Goal: Transaction & Acquisition: Purchase product/service

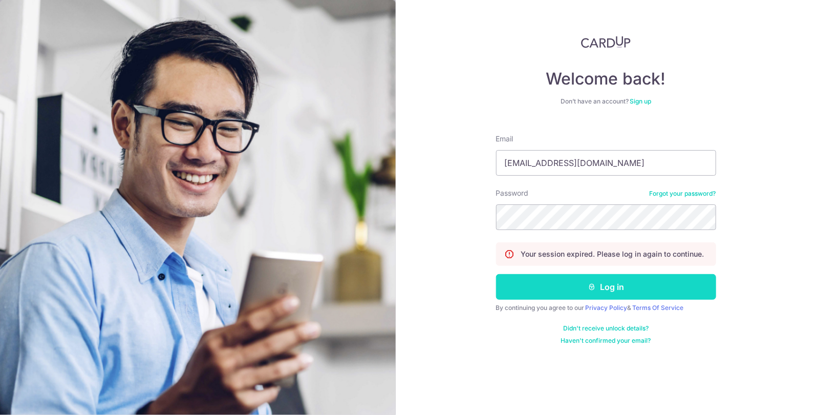
click at [633, 287] on button "Log in" at bounding box center [606, 287] width 220 height 26
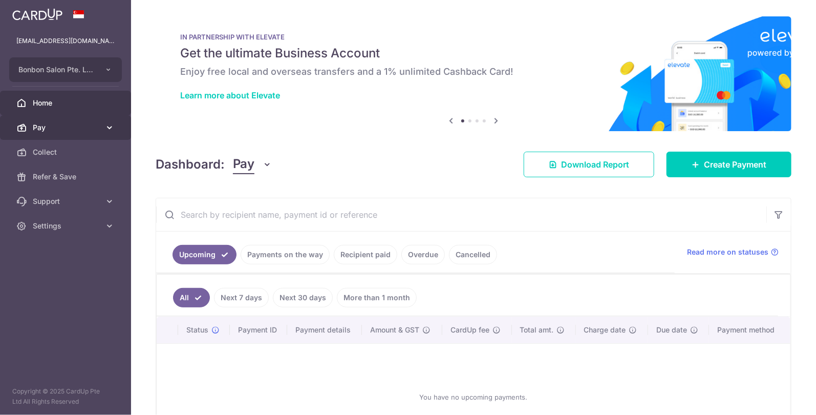
click at [80, 130] on span "Pay" at bounding box center [67, 127] width 68 height 10
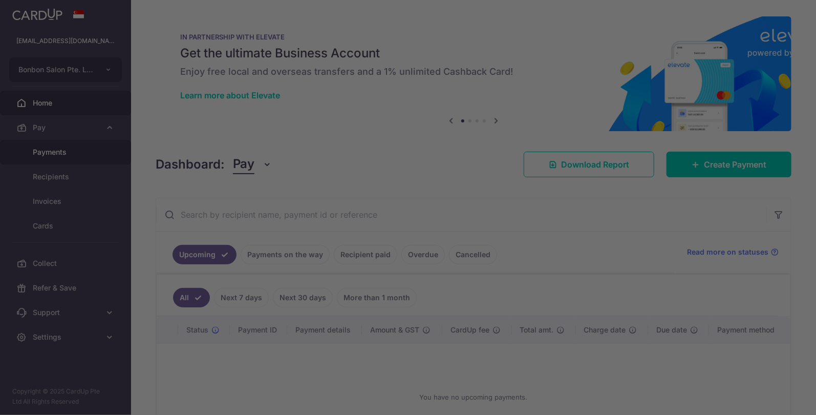
click at [76, 149] on div at bounding box center [412, 209] width 824 height 419
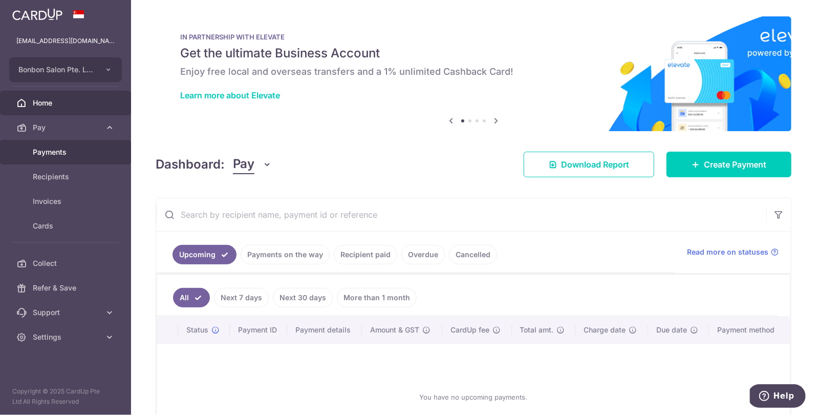
click at [86, 149] on span "Payments" at bounding box center [67, 152] width 68 height 10
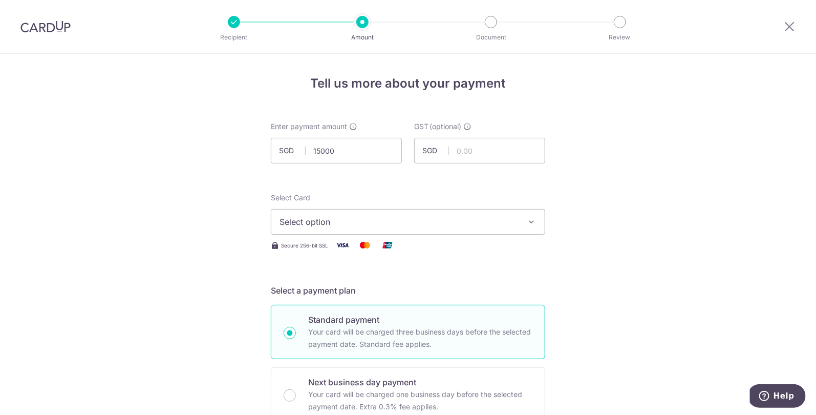
type input "15,000.00"
click at [393, 225] on span "Select option" at bounding box center [399, 222] width 239 height 12
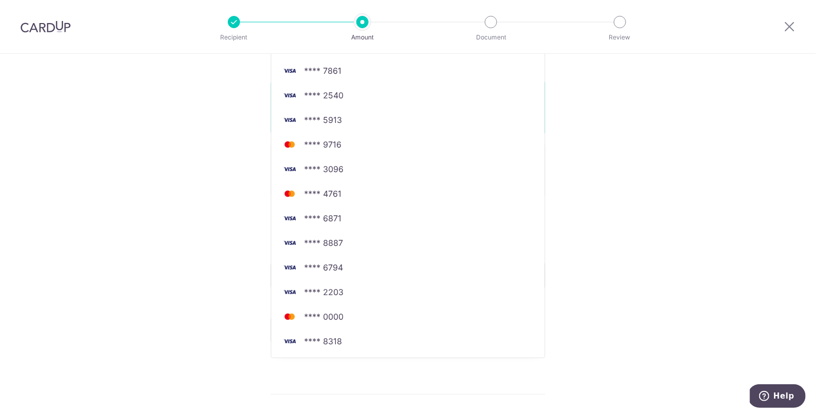
scroll to position [231, 0]
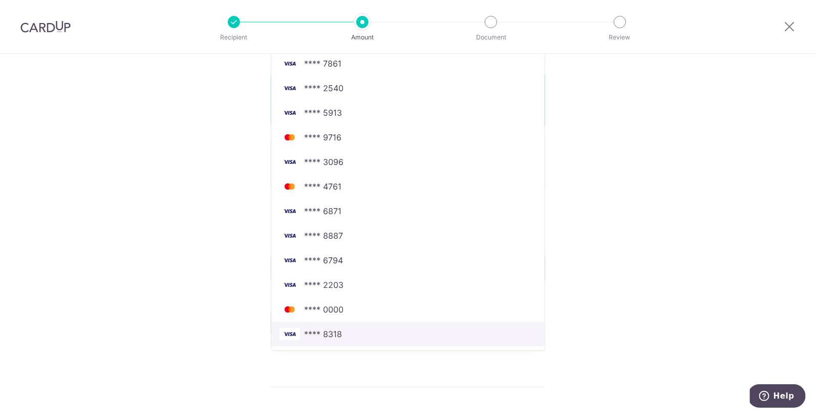
click at [314, 331] on span "**** 8318" at bounding box center [323, 334] width 38 height 12
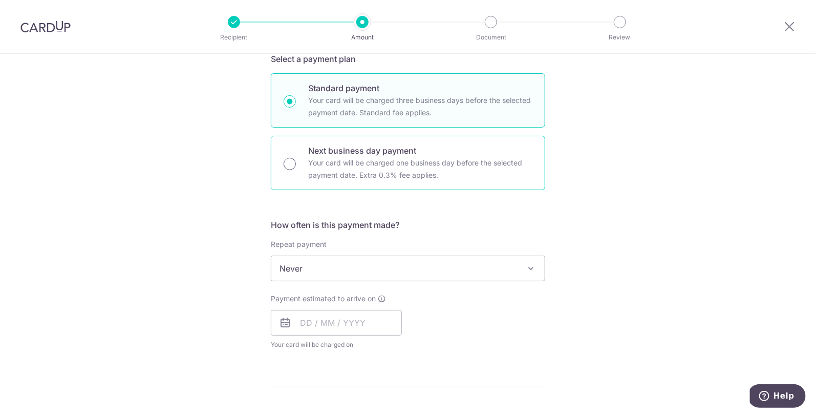
click at [293, 162] on input "Next business day payment Your card will be charged one business day before the…" at bounding box center [290, 164] width 12 height 12
radio input "true"
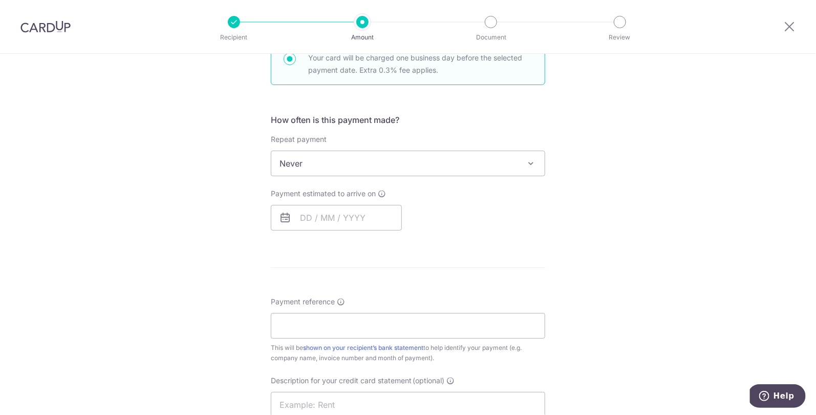
scroll to position [343, 0]
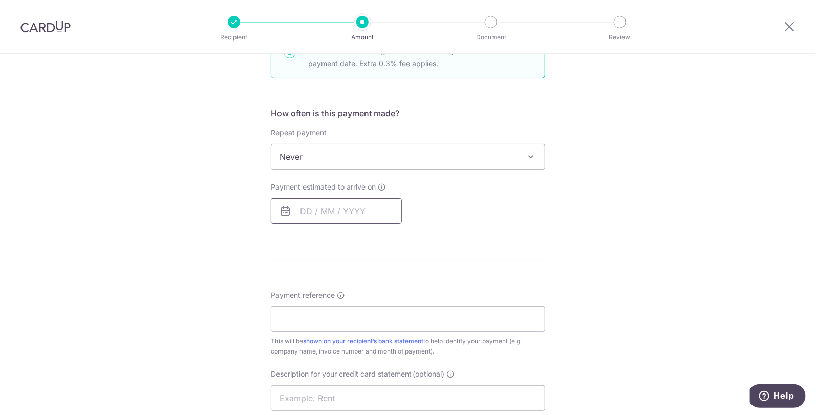
click at [292, 216] on input "text" at bounding box center [336, 211] width 131 height 26
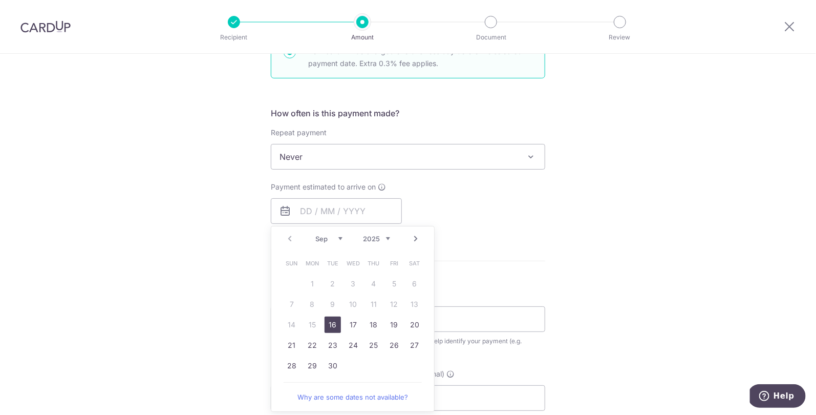
click at [333, 324] on link "16" at bounding box center [333, 324] width 16 height 16
type input "16/09/2025"
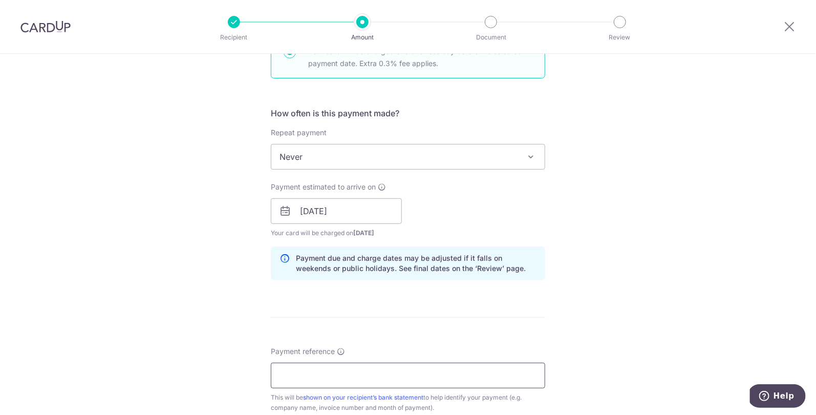
click at [352, 369] on input "Payment reference" at bounding box center [408, 375] width 274 height 26
type input "supplier invoice"
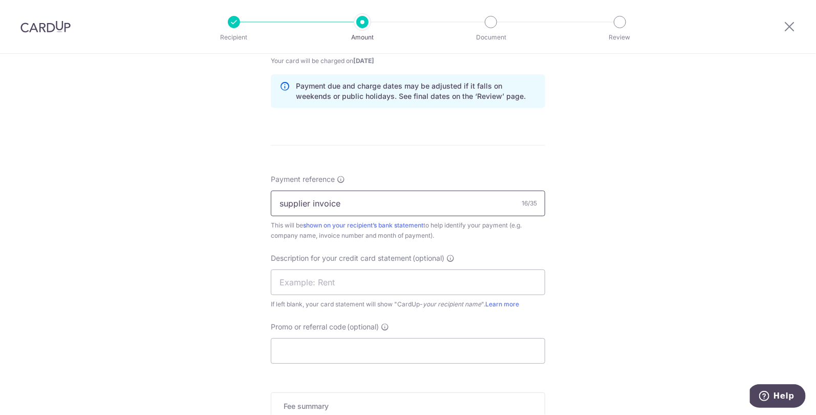
scroll to position [532, 0]
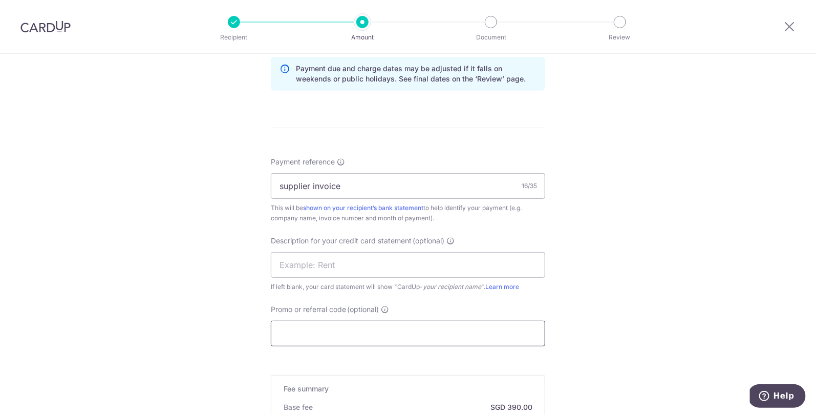
click at [420, 331] on input "Promo or referral code (optional)" at bounding box center [408, 333] width 274 height 26
type input "JEN175"
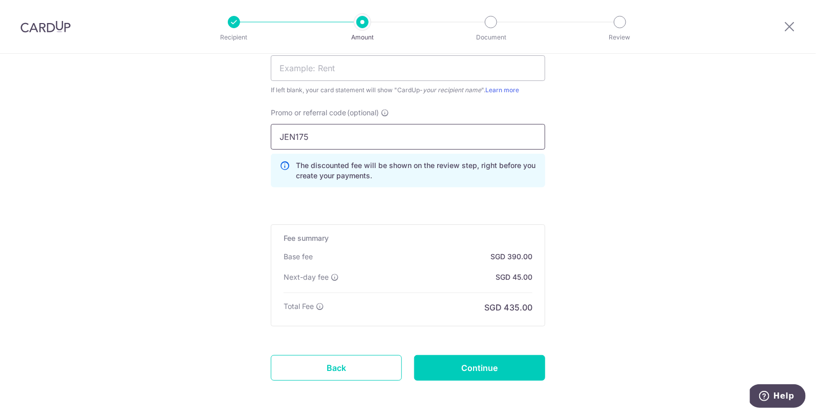
scroll to position [731, 0]
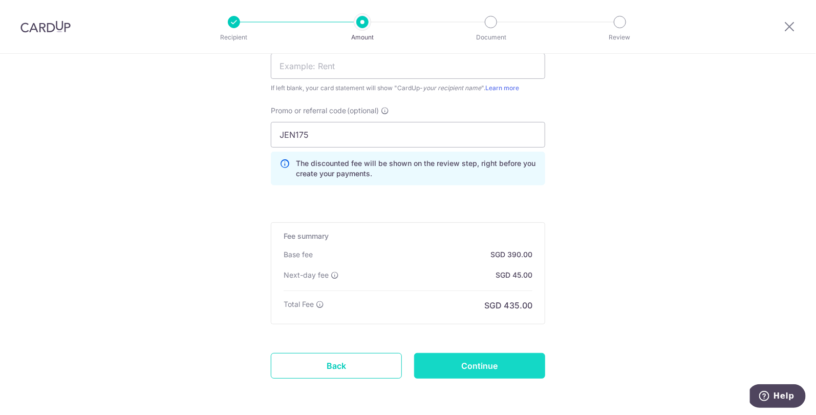
click at [484, 371] on input "Continue" at bounding box center [479, 366] width 131 height 26
type input "Create Schedule"
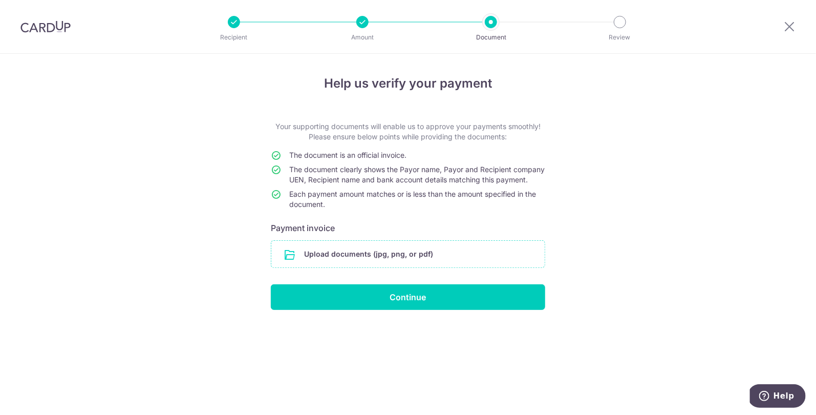
click at [421, 265] on input "file" at bounding box center [407, 254] width 273 height 27
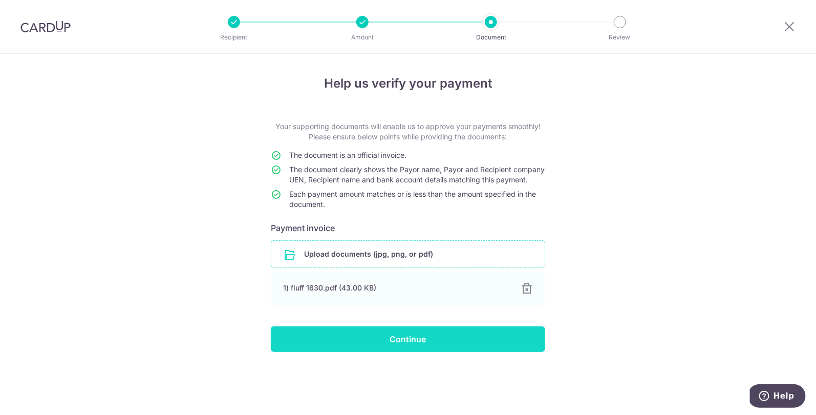
click at [367, 350] on input "Continue" at bounding box center [408, 339] width 274 height 26
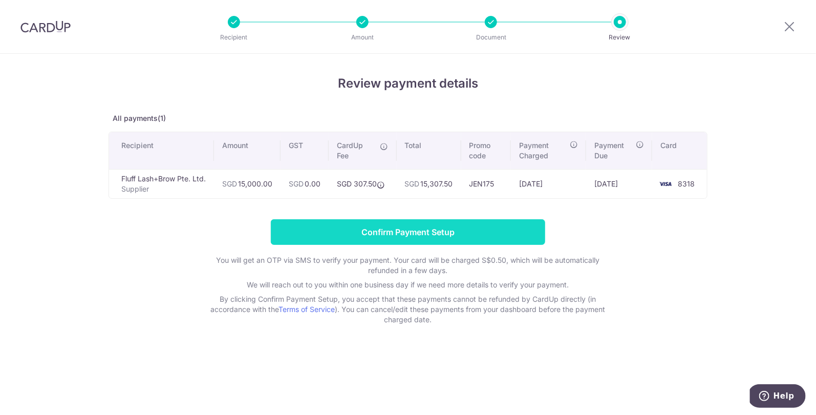
click at [400, 238] on input "Confirm Payment Setup" at bounding box center [408, 232] width 274 height 26
